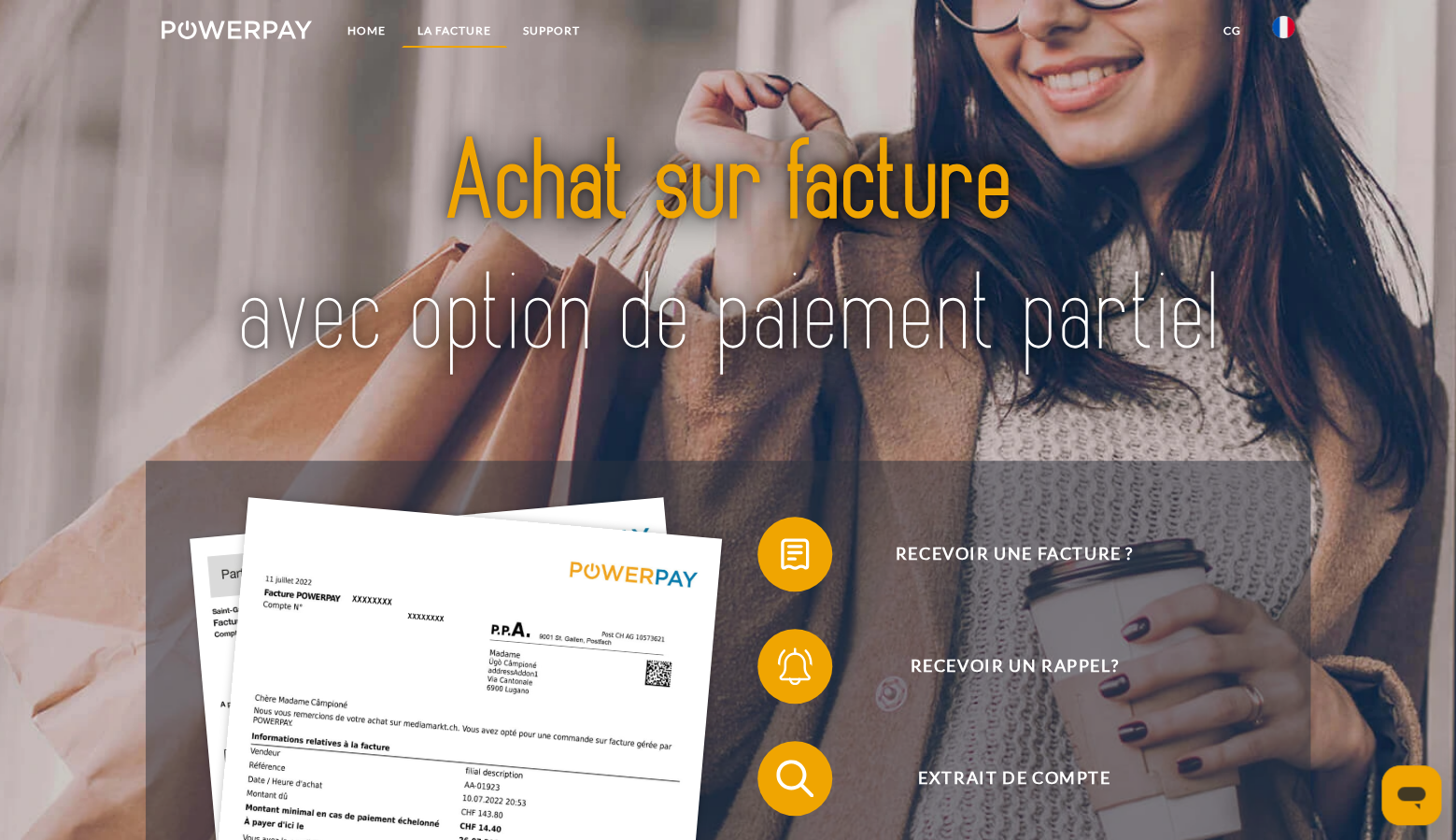
click at [433, 29] on link "LA FACTURE" at bounding box center [453, 31] width 105 height 34
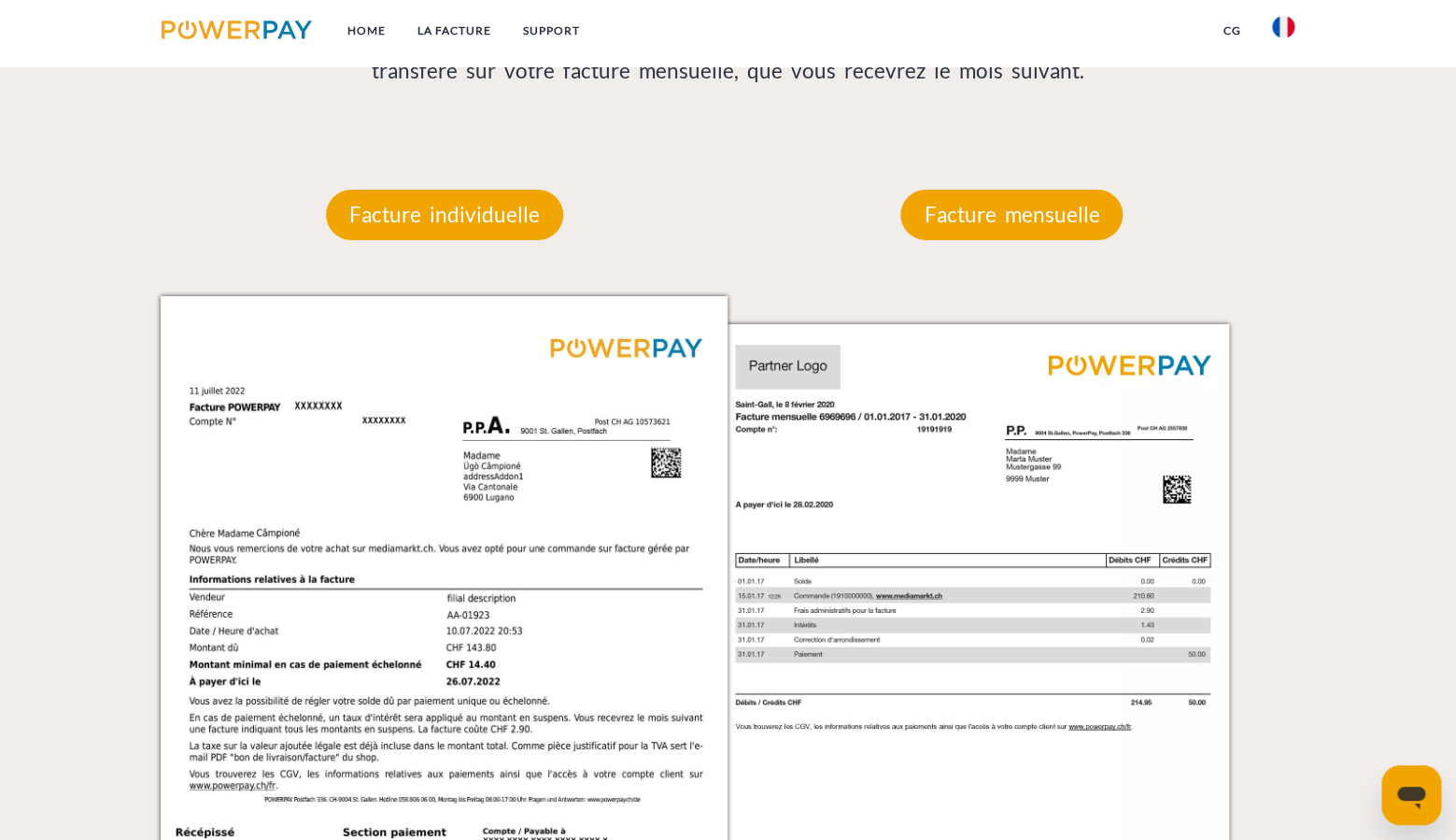
scroll to position [1667, 0]
click at [989, 216] on p "Facture mensuelle" at bounding box center [1012, 214] width 223 height 50
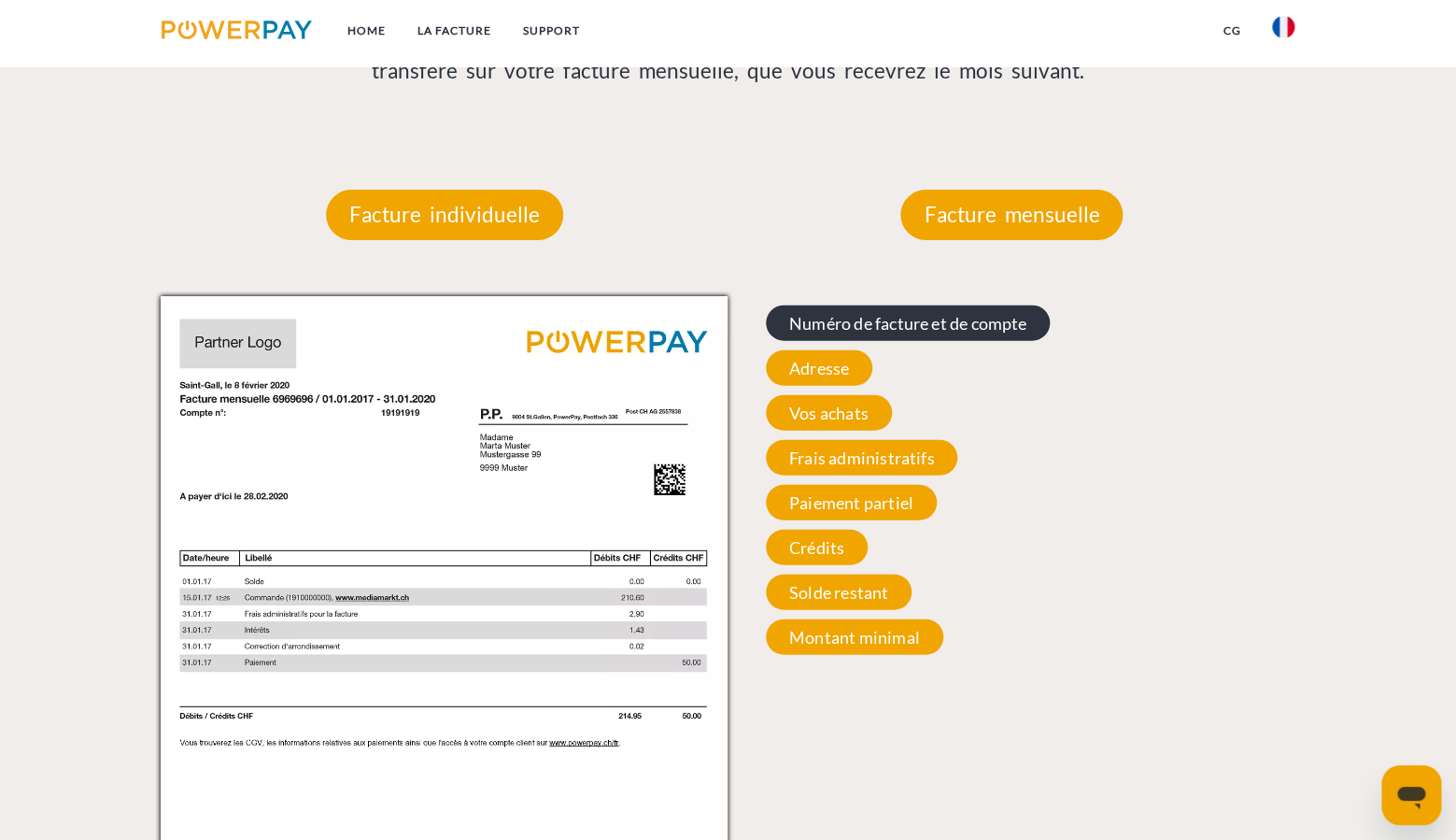
click at [889, 322] on span "Numéro de facture et de compte" at bounding box center [908, 323] width 284 height 35
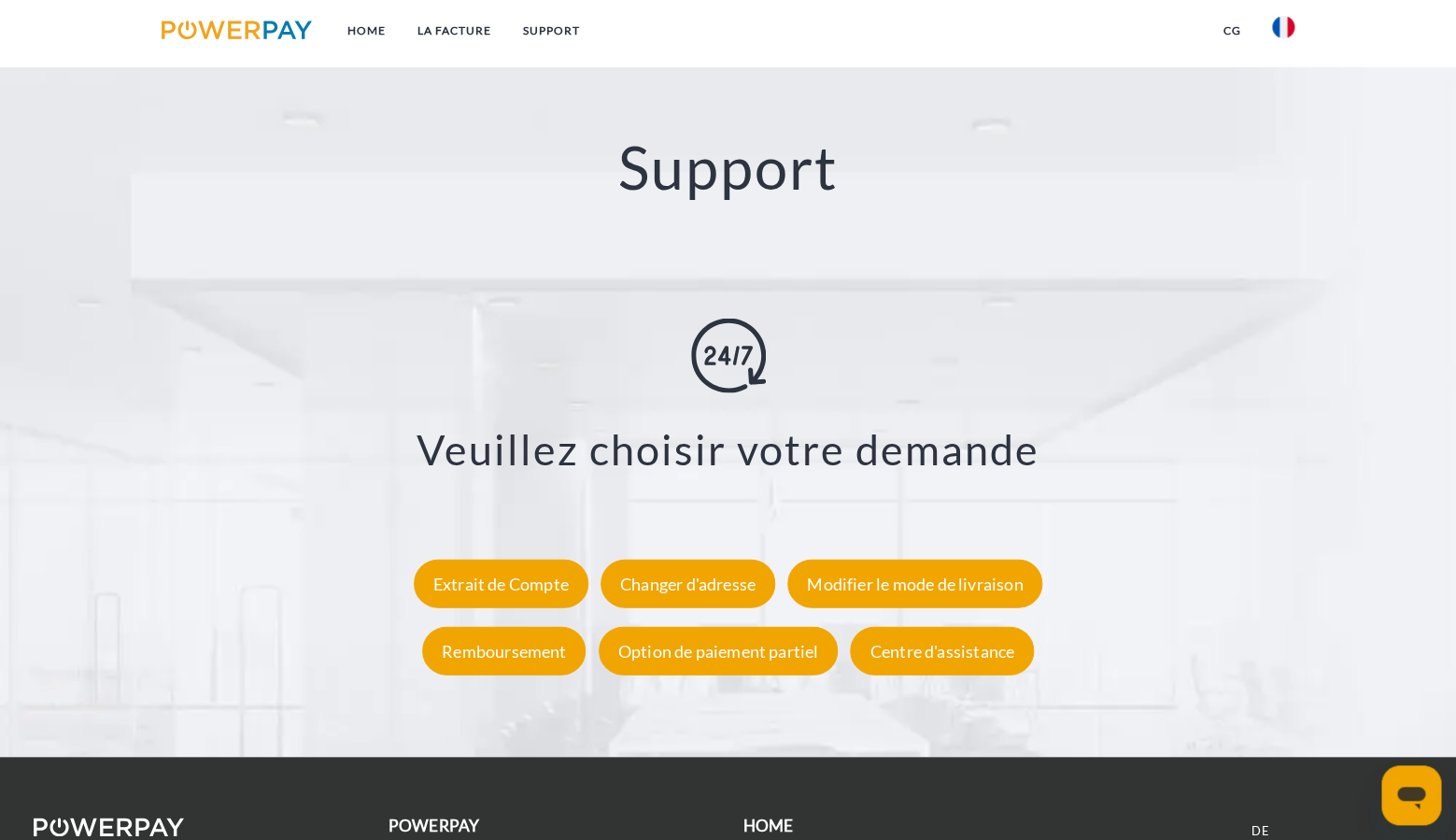
scroll to position [3244, 0]
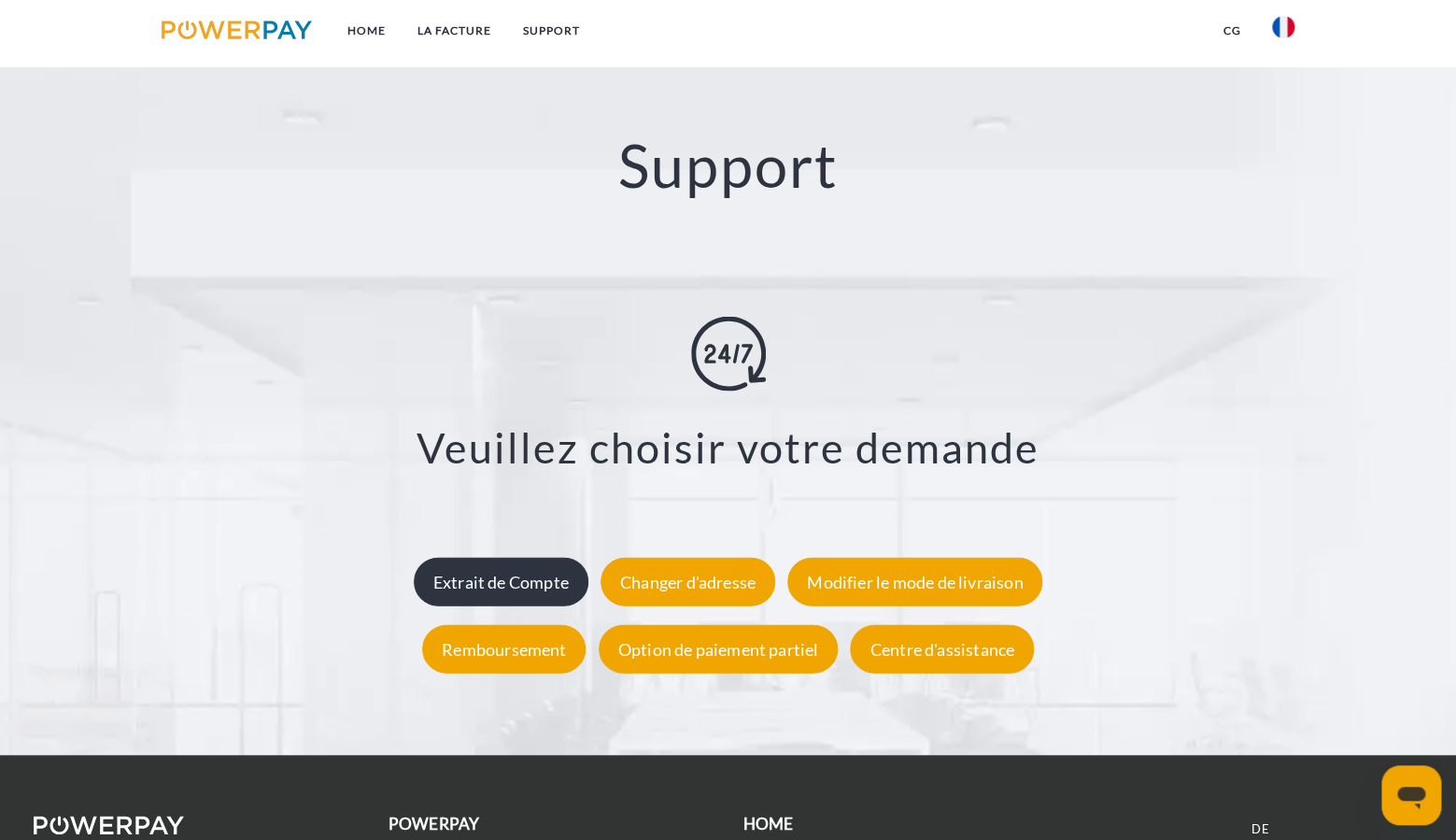
click at [484, 585] on div "Extrait de Compte" at bounding box center [501, 581] width 174 height 48
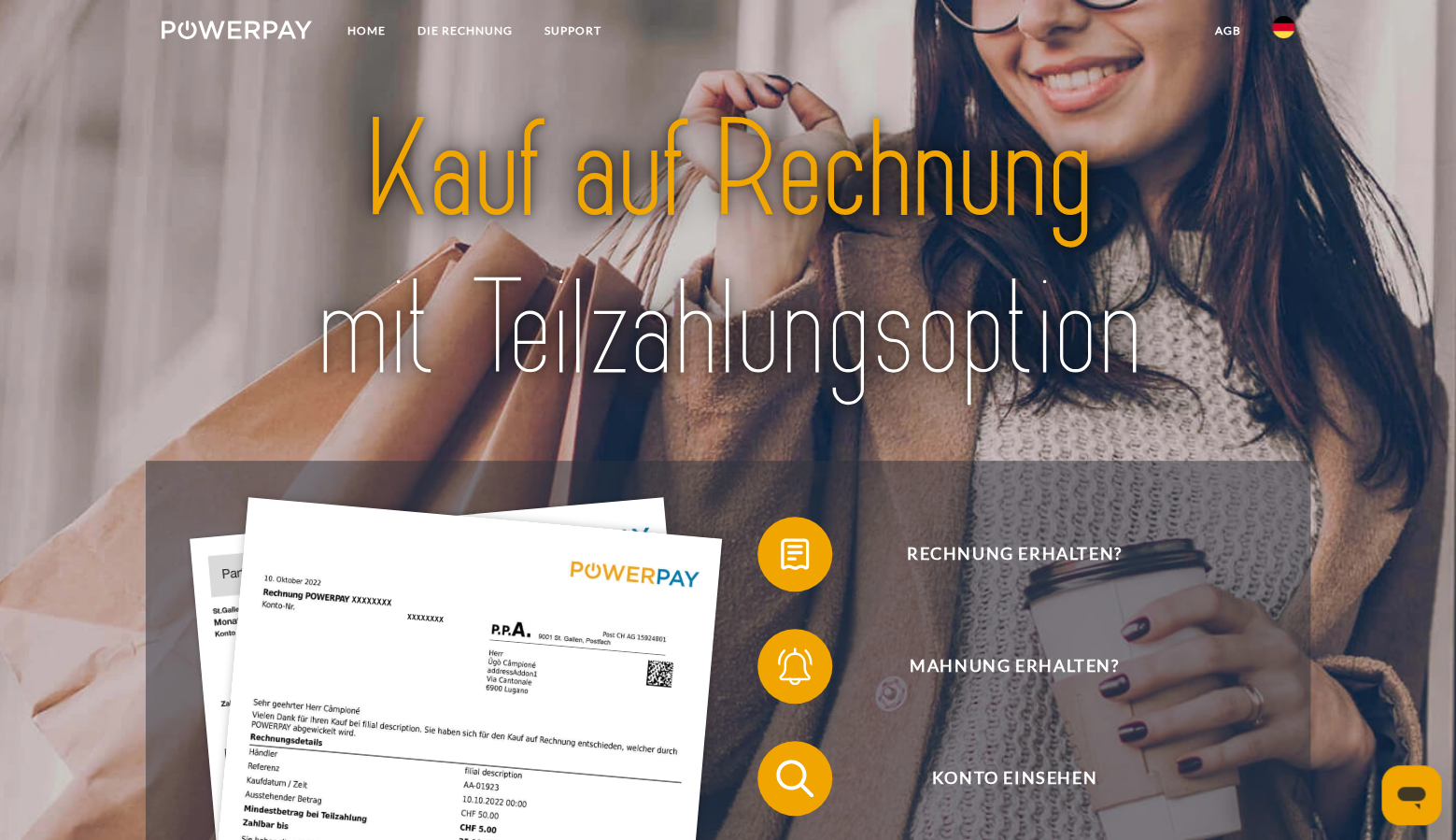
click at [1274, 27] on img at bounding box center [1283, 27] width 23 height 23
click at [1287, 89] on img at bounding box center [1283, 88] width 23 height 23
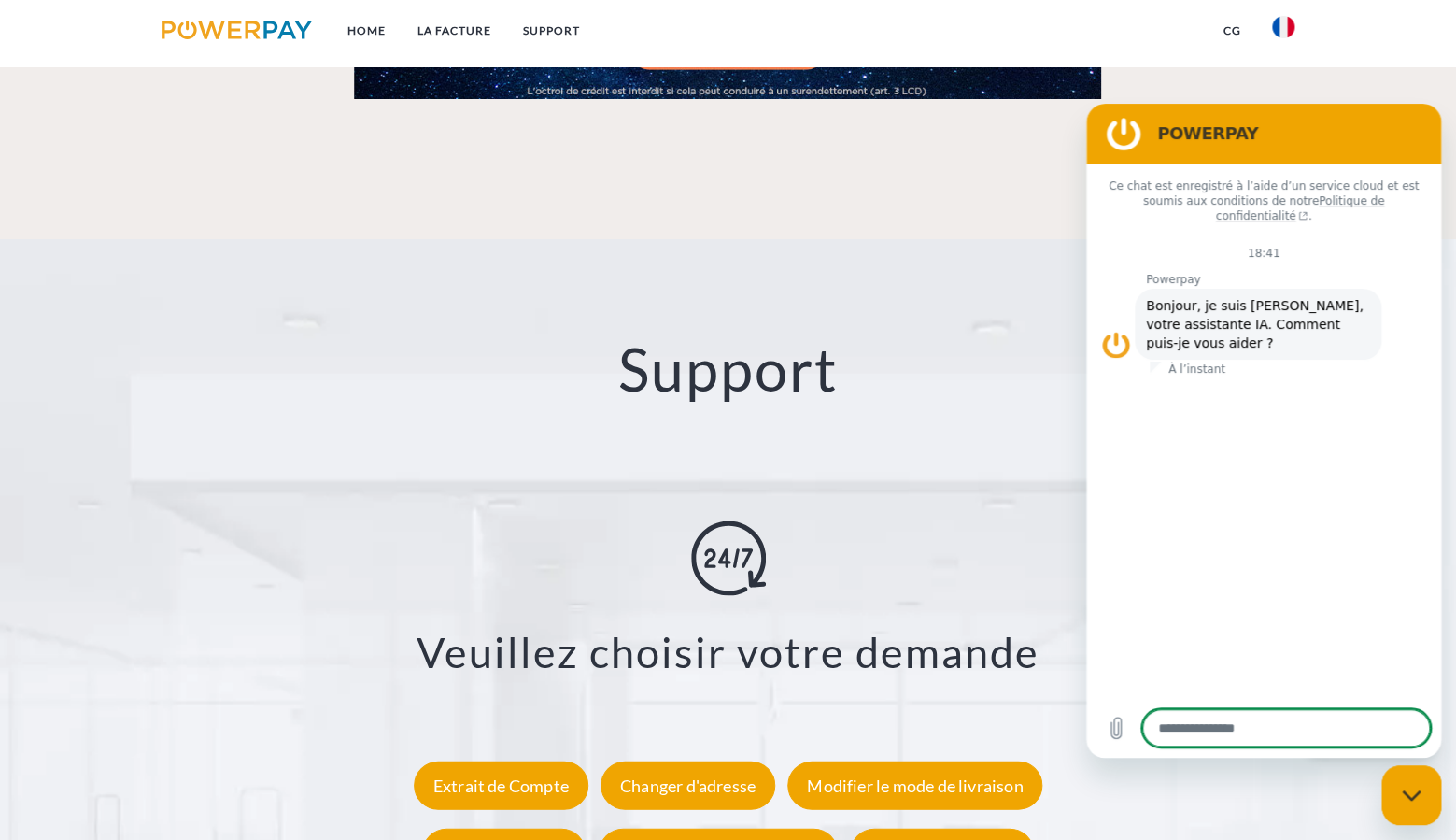
scroll to position [3344, 0]
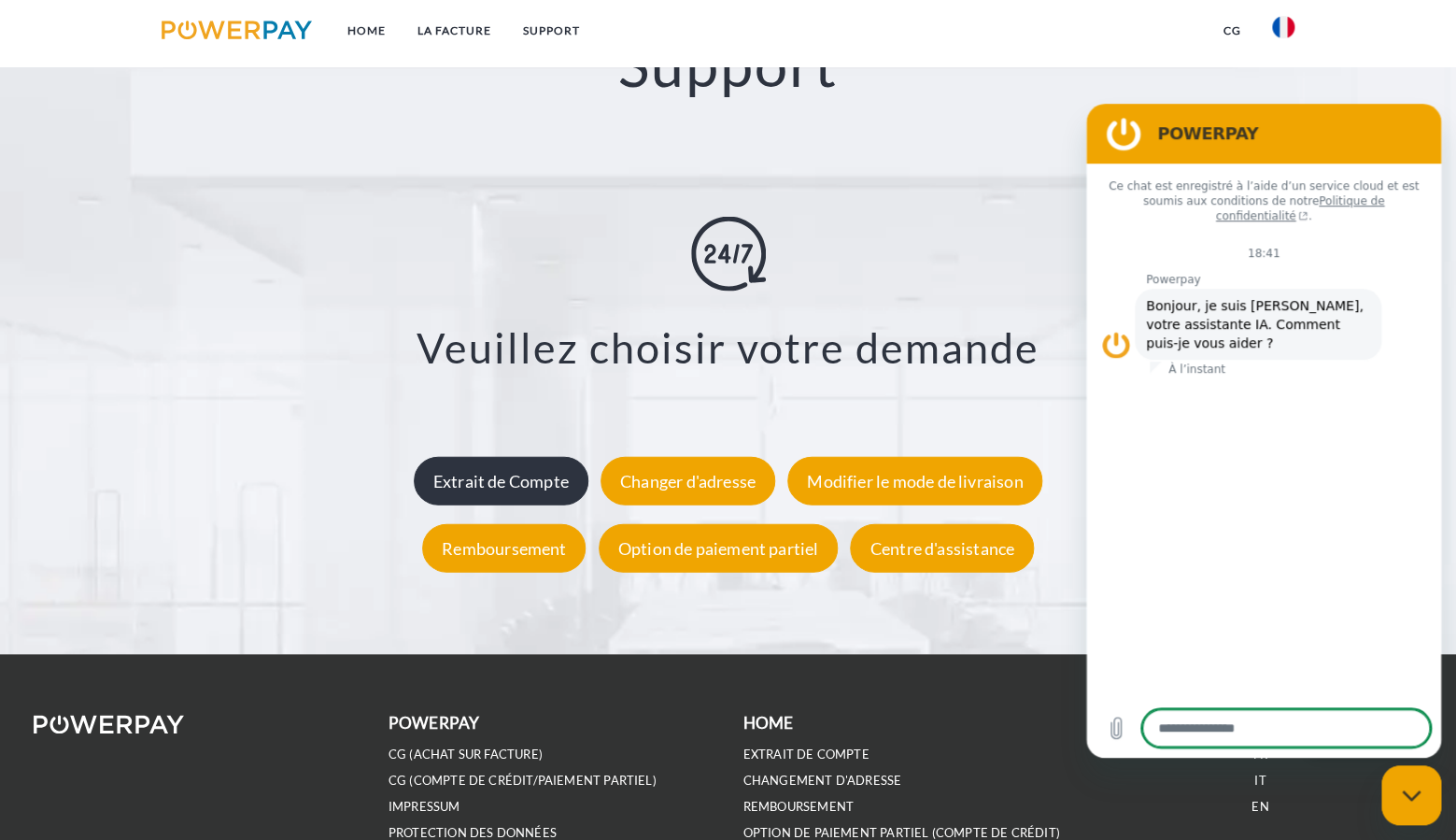
click at [509, 485] on div "Extrait de Compte" at bounding box center [501, 480] width 174 height 48
